Goal: Task Accomplishment & Management: Complete application form

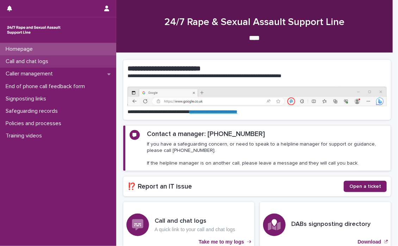
click at [32, 60] on p "Call and chat logs" at bounding box center [28, 61] width 51 height 7
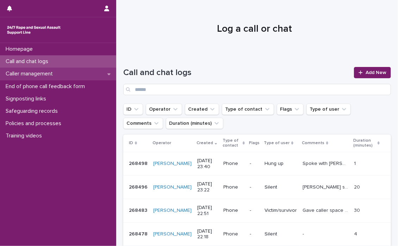
click at [110, 74] on icon at bounding box center [108, 74] width 3 height 5
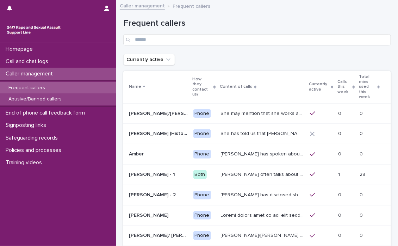
click at [48, 98] on p "Abusive/Banned callers" at bounding box center [35, 99] width 64 height 6
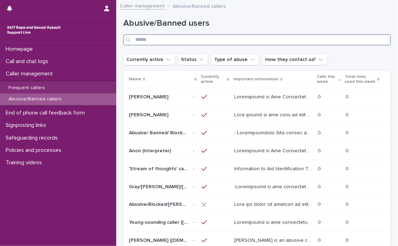
click at [158, 38] on input "Search" at bounding box center [257, 39] width 268 height 11
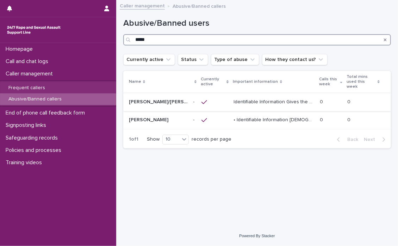
type input "*****"
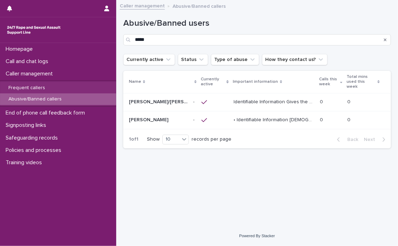
click at [266, 98] on p "Identifiable Information Gives the names [PERSON_NAME], [PERSON_NAME], [PERSON_…" at bounding box center [275, 101] width 82 height 7
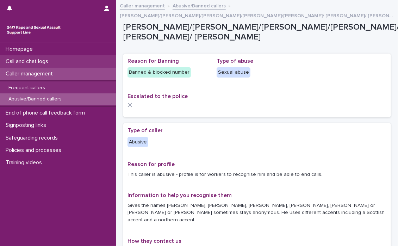
click at [25, 60] on p "Call and chat logs" at bounding box center [28, 61] width 51 height 7
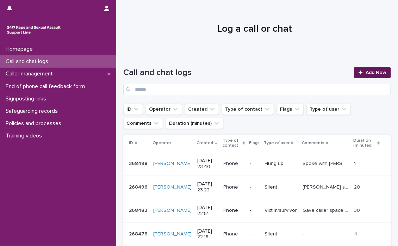
click at [360, 70] on link "Add New" at bounding box center [372, 72] width 37 height 11
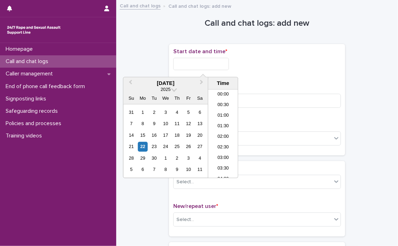
click at [178, 60] on input "text" at bounding box center [201, 64] width 56 height 12
click at [219, 131] on li "10:00" at bounding box center [223, 134] width 30 height 11
click at [219, 62] on input "**********" at bounding box center [201, 64] width 56 height 12
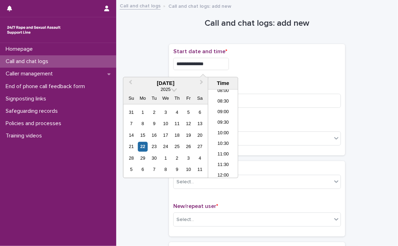
type input "**********"
drag, startPoint x: 260, startPoint y: 69, endPoint x: 256, endPoint y: 77, distance: 9.2
click at [260, 69] on div "**********" at bounding box center [257, 64] width 168 height 12
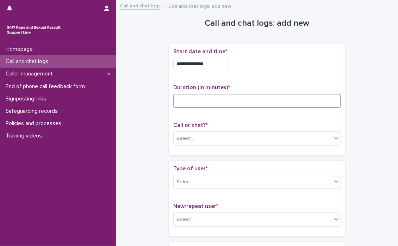
click at [220, 103] on input at bounding box center [257, 101] width 168 height 14
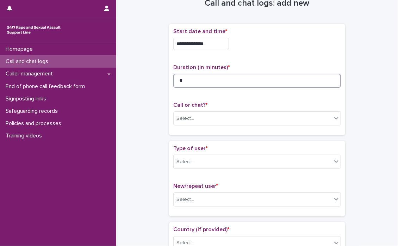
scroll to position [70, 0]
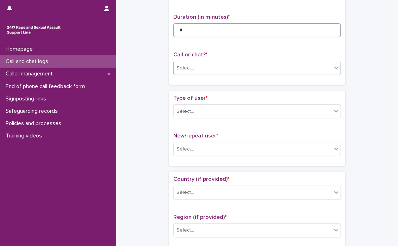
type input "*"
click at [334, 67] on icon at bounding box center [336, 68] width 4 height 2
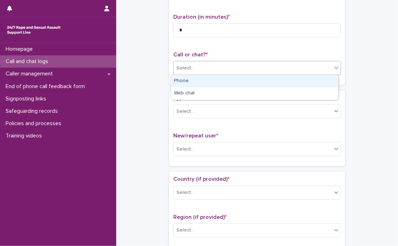
click at [196, 80] on div "Phone" at bounding box center [254, 81] width 167 height 12
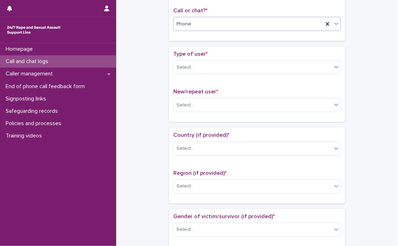
scroll to position [141, 0]
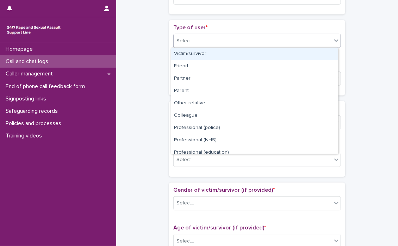
click at [333, 41] on icon at bounding box center [336, 40] width 7 height 7
click at [185, 52] on div "Victim/survivor" at bounding box center [254, 54] width 167 height 12
click at [185, 52] on div "Type of user * option Victim/survivor focused, 1 of 15. 15 results available. U…" at bounding box center [257, 38] width 168 height 29
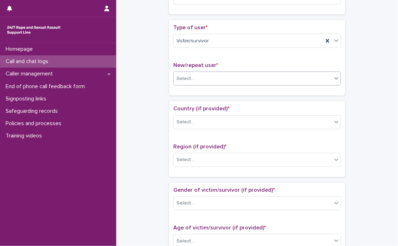
click at [335, 77] on icon at bounding box center [336, 78] width 4 height 2
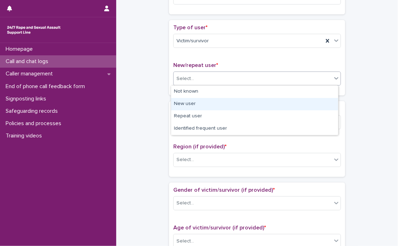
drag, startPoint x: 186, startPoint y: 104, endPoint x: 187, endPoint y: 99, distance: 5.5
click at [186, 104] on div "New user" at bounding box center [254, 104] width 167 height 12
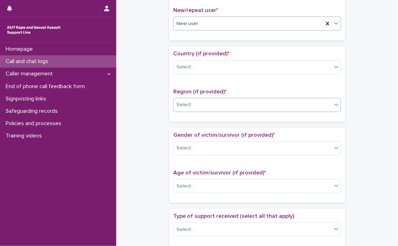
scroll to position [211, 0]
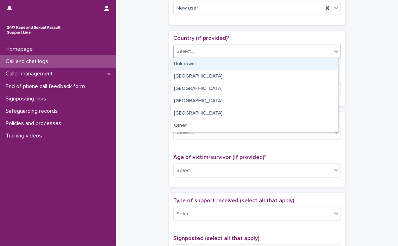
click at [333, 52] on icon at bounding box center [336, 51] width 7 height 7
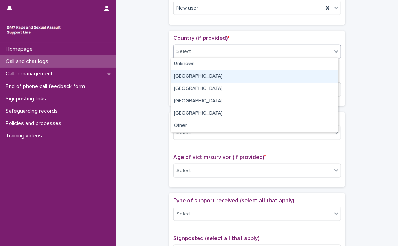
click at [179, 76] on div "[GEOGRAPHIC_DATA]" at bounding box center [254, 76] width 167 height 12
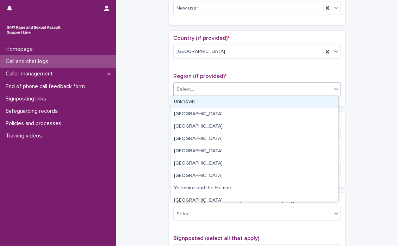
click at [334, 89] on icon at bounding box center [336, 89] width 7 height 7
click at [191, 100] on div "Unknown" at bounding box center [254, 102] width 167 height 12
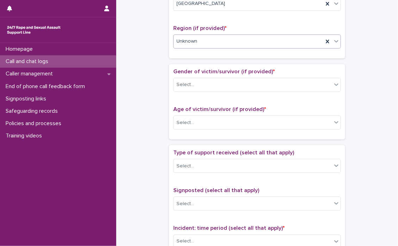
scroll to position [282, 0]
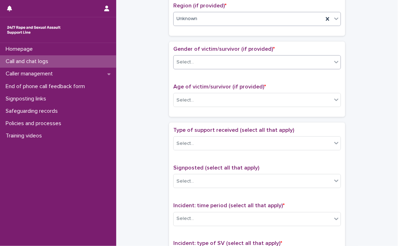
click at [335, 61] on icon at bounding box center [336, 61] width 7 height 7
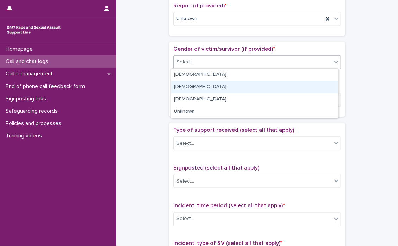
click at [179, 87] on div "[DEMOGRAPHIC_DATA]" at bounding box center [254, 87] width 167 height 12
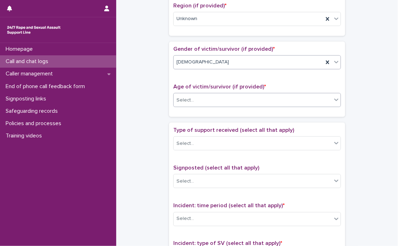
scroll to position [317, 0]
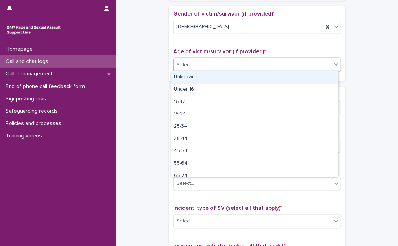
click at [335, 65] on icon at bounding box center [336, 64] width 7 height 7
click at [252, 79] on div "Unknown" at bounding box center [254, 77] width 167 height 12
click at [252, 79] on div "Gender of victim/survivor (if provided) * [DEMOGRAPHIC_DATA] Age of victim/surv…" at bounding box center [257, 43] width 176 height 75
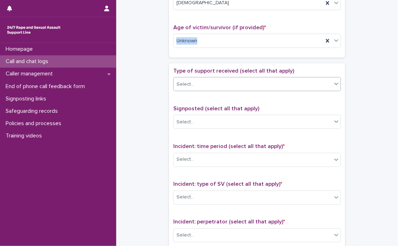
scroll to position [352, 0]
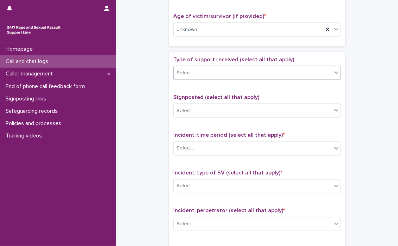
click at [334, 70] on icon at bounding box center [336, 72] width 7 height 7
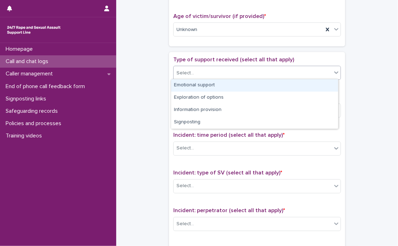
click at [186, 83] on div "Emotional support" at bounding box center [254, 85] width 167 height 12
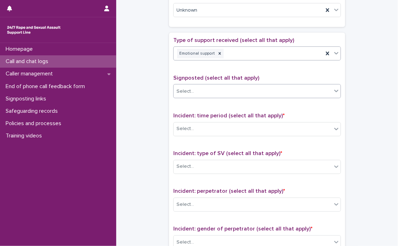
scroll to position [423, 0]
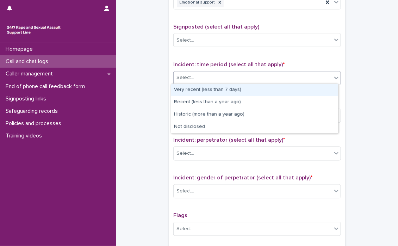
click at [334, 79] on icon at bounding box center [336, 77] width 7 height 7
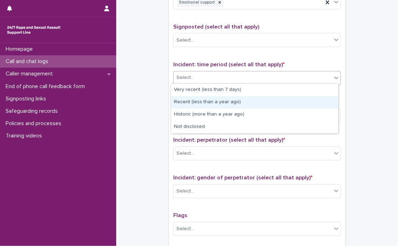
click at [192, 101] on div "Recent (less than a year ago)" at bounding box center [254, 102] width 167 height 12
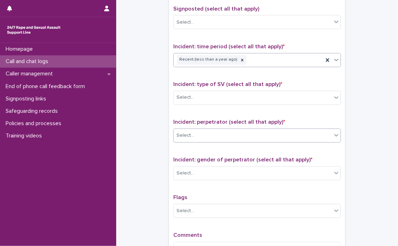
scroll to position [458, 0]
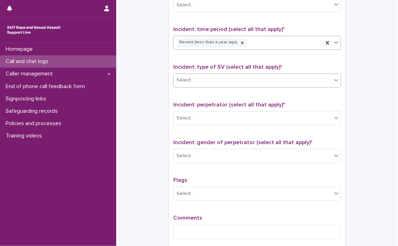
click at [334, 80] on icon at bounding box center [336, 80] width 7 height 7
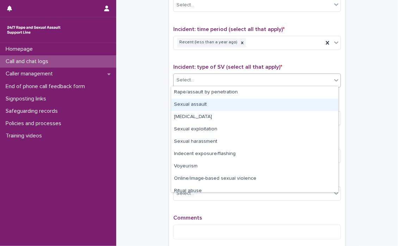
click at [203, 105] on div "Sexual assault" at bounding box center [254, 105] width 167 height 12
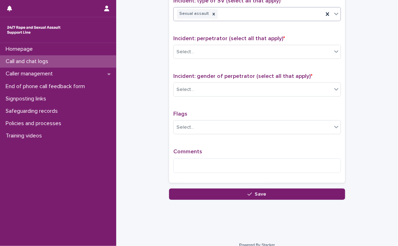
scroll to position [528, 0]
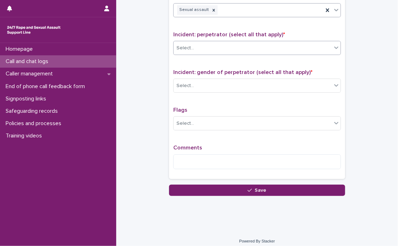
click at [334, 46] on icon at bounding box center [336, 47] width 4 height 2
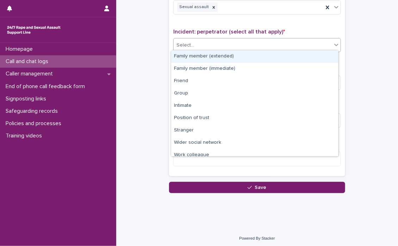
click at [335, 44] on icon at bounding box center [336, 44] width 7 height 7
click at [333, 45] on icon at bounding box center [336, 44] width 7 height 7
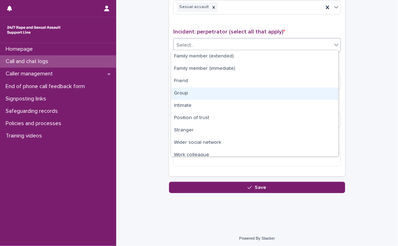
scroll to position [30, 0]
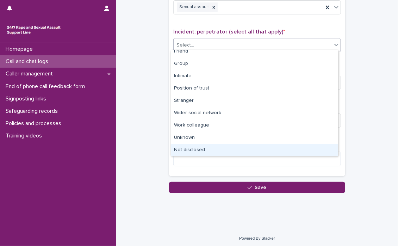
click at [210, 150] on div "Not disclosed" at bounding box center [254, 150] width 167 height 12
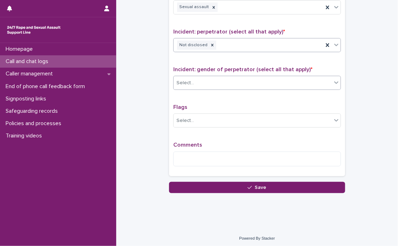
click at [334, 82] on icon at bounding box center [336, 82] width 7 height 7
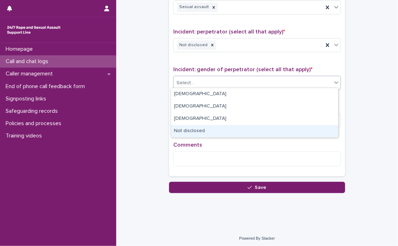
drag, startPoint x: 223, startPoint y: 109, endPoint x: 211, endPoint y: 130, distance: 24.8
click at [211, 130] on div "Not disclosed" at bounding box center [254, 131] width 167 height 12
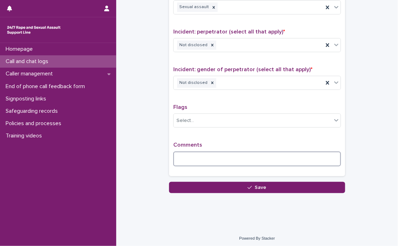
click at [197, 158] on textarea at bounding box center [257, 158] width 168 height 15
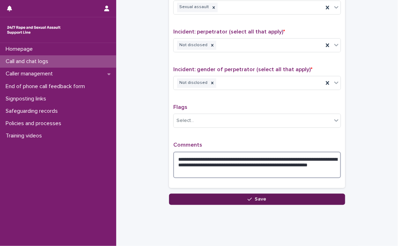
type textarea "**********"
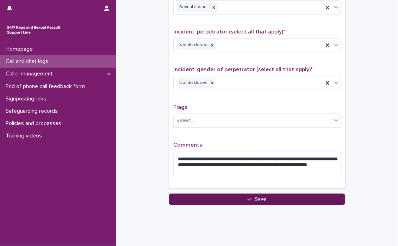
click at [268, 195] on button "Save" at bounding box center [257, 198] width 176 height 11
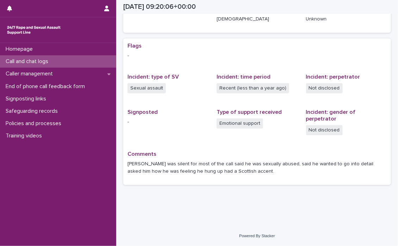
scroll to position [108, 0]
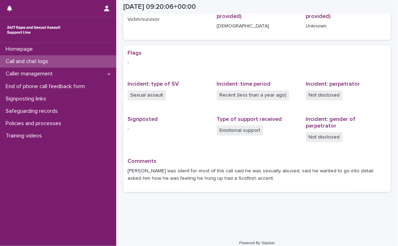
click at [30, 60] on p "Call and chat logs" at bounding box center [28, 61] width 51 height 7
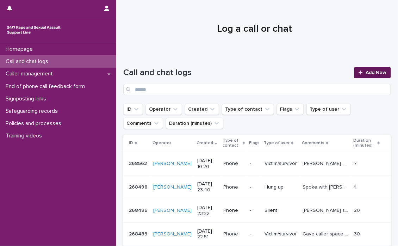
click at [365, 69] on link "Add New" at bounding box center [372, 72] width 37 height 11
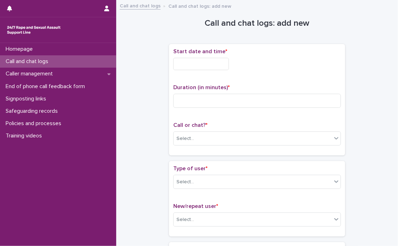
click at [181, 65] on input "text" at bounding box center [201, 64] width 56 height 12
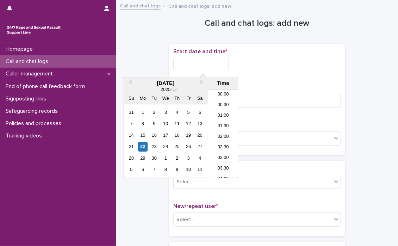
scroll to position [183, 0]
click at [219, 130] on li "10:30" at bounding box center [223, 134] width 30 height 11
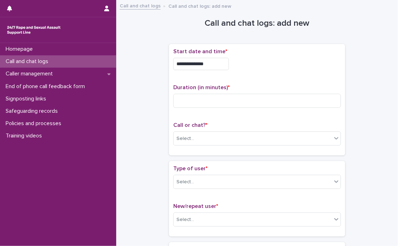
click at [221, 64] on input "**********" at bounding box center [201, 64] width 56 height 12
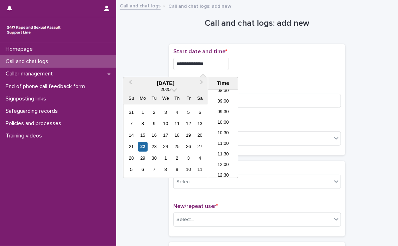
type input "**********"
drag, startPoint x: 264, startPoint y: 67, endPoint x: 245, endPoint y: 89, distance: 28.7
click at [264, 67] on div "**********" at bounding box center [257, 64] width 168 height 12
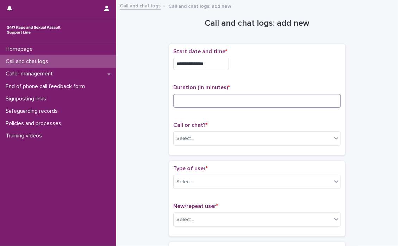
click at [227, 101] on input at bounding box center [257, 101] width 168 height 14
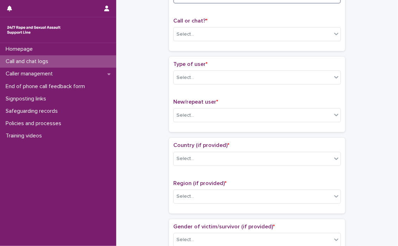
scroll to position [106, 0]
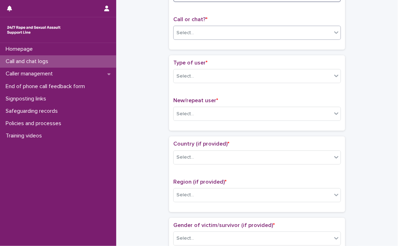
type input "*"
click at [334, 34] on icon at bounding box center [336, 32] width 7 height 7
click at [333, 33] on icon at bounding box center [336, 32] width 7 height 7
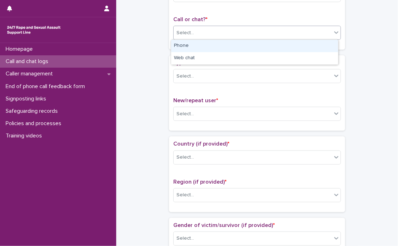
click at [216, 45] on div "Phone" at bounding box center [254, 46] width 167 height 12
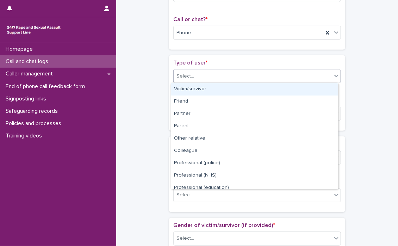
click at [336, 77] on icon at bounding box center [336, 75] width 7 height 7
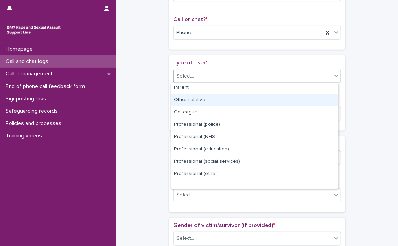
scroll to position [79, 0]
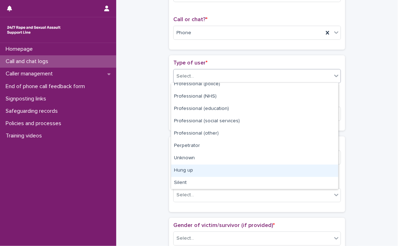
click at [188, 167] on div "Hung up" at bounding box center [254, 170] width 167 height 12
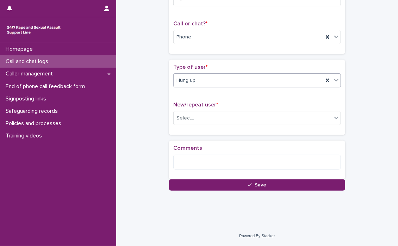
scroll to position [106, 0]
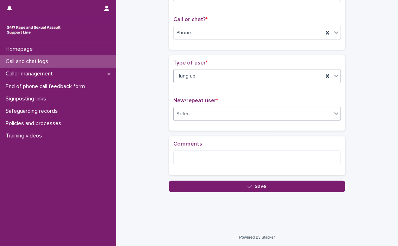
click at [335, 113] on icon at bounding box center [336, 113] width 7 height 7
click at [333, 114] on icon at bounding box center [336, 113] width 7 height 7
click at [334, 114] on icon at bounding box center [336, 114] width 4 height 2
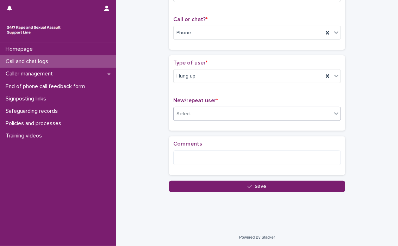
click at [334, 114] on icon at bounding box center [336, 114] width 4 height 2
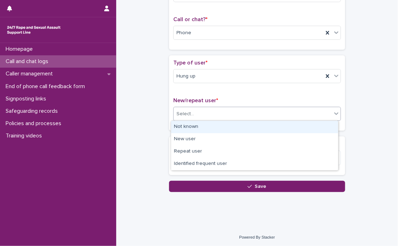
click at [334, 114] on icon at bounding box center [336, 114] width 4 height 2
click at [235, 127] on div "Not known" at bounding box center [254, 127] width 167 height 12
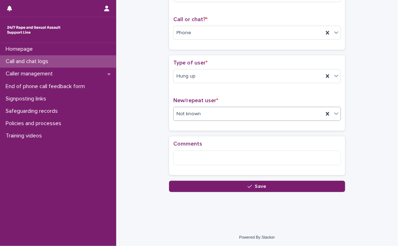
scroll to position [106, 0]
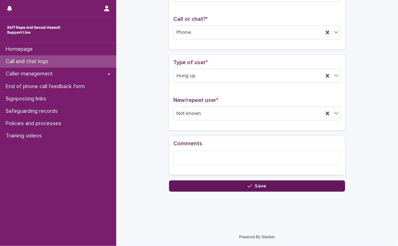
click at [255, 184] on span "Save" at bounding box center [261, 186] width 12 height 5
click at [254, 182] on div "Loading... Saving…" at bounding box center [257, 67] width 176 height 250
